Goal: Information Seeking & Learning: Learn about a topic

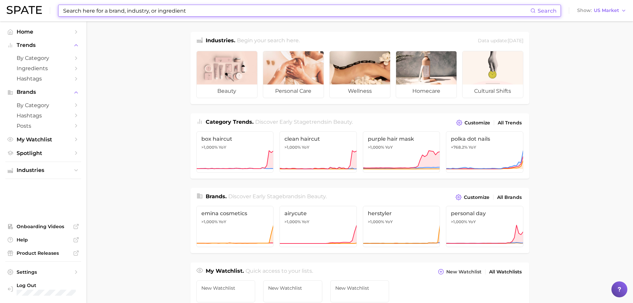
click at [201, 11] on input at bounding box center [297, 10] width 468 height 11
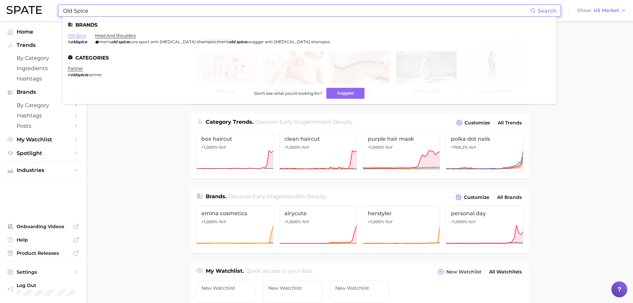
type input "Old Spice"
click at [79, 34] on link "old spice" at bounding box center [77, 35] width 19 height 5
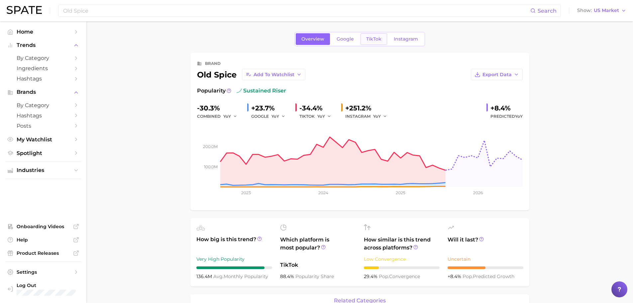
click at [370, 39] on span "TikTok" at bounding box center [373, 39] width 15 height 6
